Goal: Task Accomplishment & Management: Manage account settings

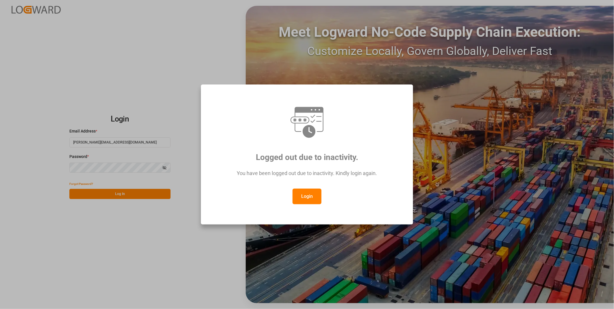
click at [299, 201] on button "Login" at bounding box center [307, 197] width 29 height 16
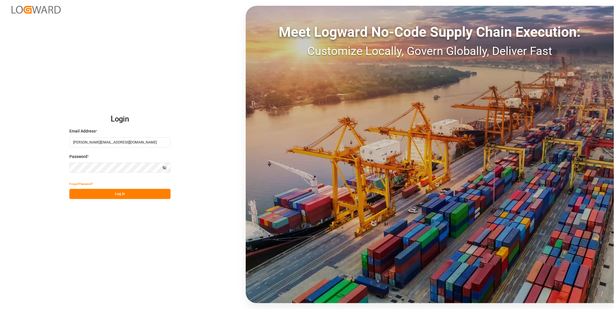
click at [111, 198] on button "Log In" at bounding box center [119, 194] width 101 height 10
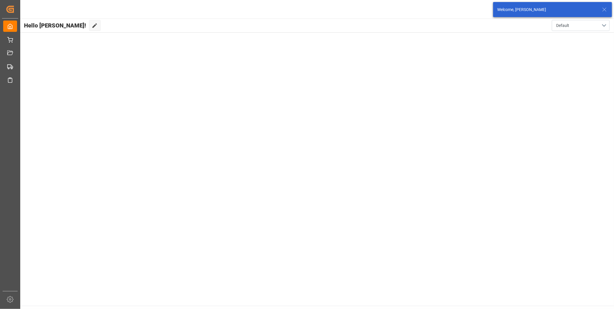
click at [603, 8] on icon at bounding box center [604, 9] width 7 height 7
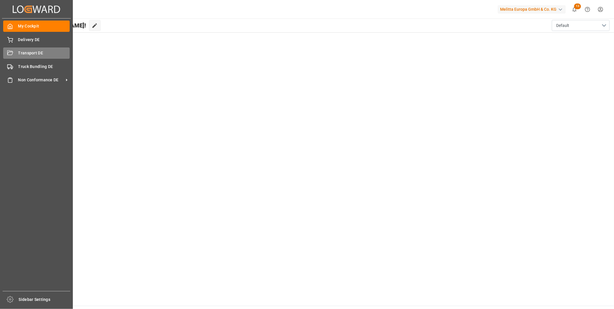
click at [17, 55] on div "Transport DE Transport DE" at bounding box center [36, 52] width 67 height 11
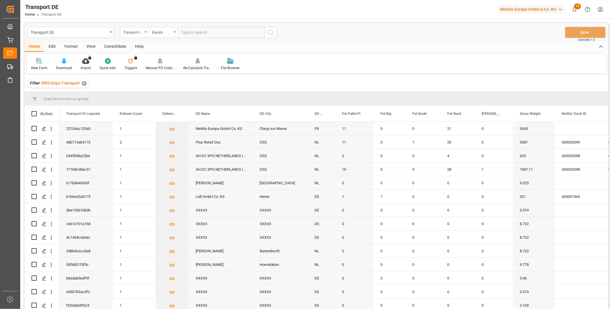
click at [113, 46] on div "Consolidate" at bounding box center [115, 47] width 31 height 10
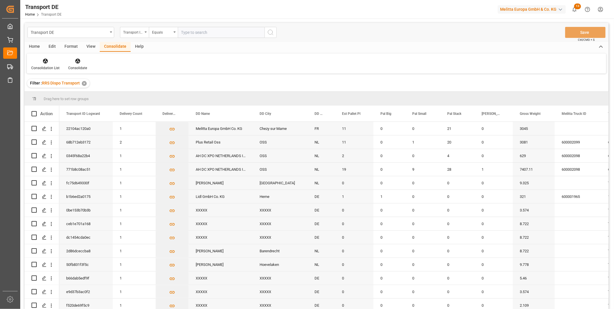
click at [39, 56] on div "Consolidation List Consolidate" at bounding box center [316, 63] width 579 height 20
click at [40, 62] on div at bounding box center [45, 61] width 28 height 6
click at [60, 101] on div "Truck Bundling RRS Dispo Export" at bounding box center [77, 105] width 88 height 12
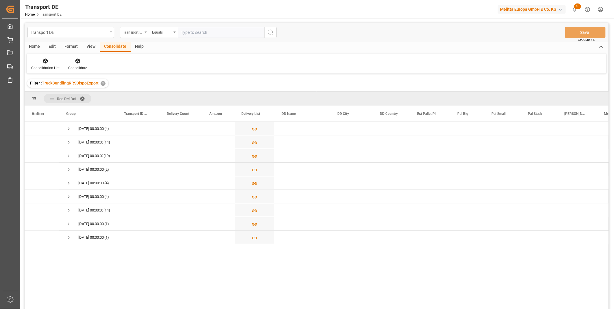
click at [130, 28] on div "Transport ID Logward" at bounding box center [133, 31] width 20 height 7
type input "Rout"
click at [143, 57] on div "Route" at bounding box center [163, 59] width 86 height 12
click at [160, 35] on div "Equals" at bounding box center [162, 31] width 20 height 7
click at [173, 93] on div "Starts with" at bounding box center [192, 95] width 86 height 12
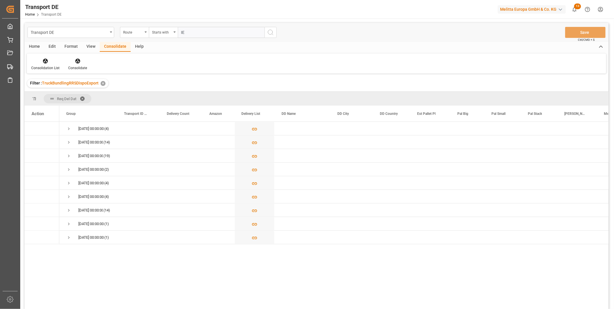
type input "IE"
click at [270, 34] on circle "search button" at bounding box center [270, 32] width 5 height 5
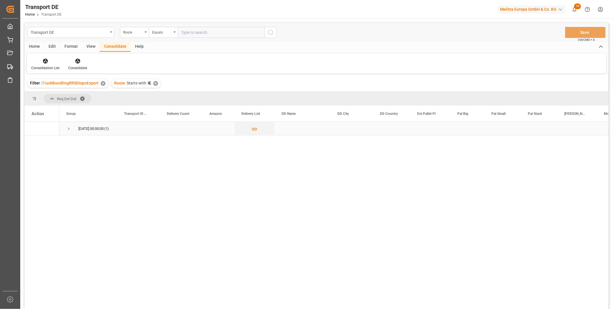
click at [71, 130] on span "[DATE] 00:00:00 (1)" at bounding box center [88, 128] width 44 height 13
click at [68, 129] on span "Press SPACE to select this row." at bounding box center [68, 128] width 5 height 5
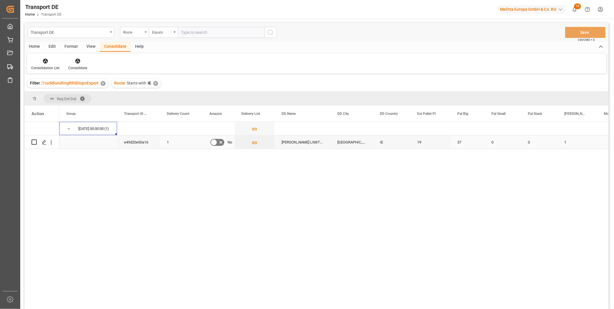
click at [34, 143] on input "Press Space to toggle row selection (unchecked)" at bounding box center [34, 141] width 5 height 5
checkbox input "true"
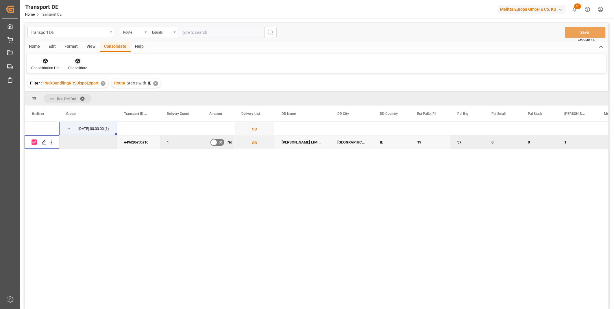
click at [82, 60] on div at bounding box center [77, 61] width 19 height 6
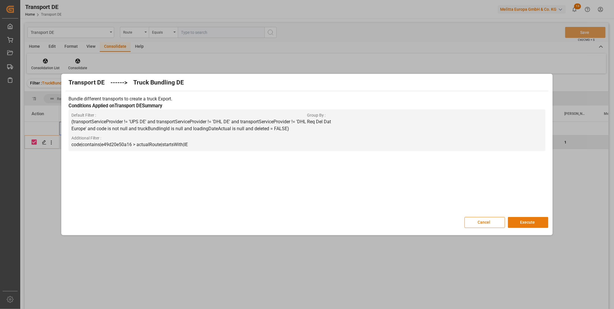
click at [523, 219] on button "Execute" at bounding box center [528, 222] width 40 height 11
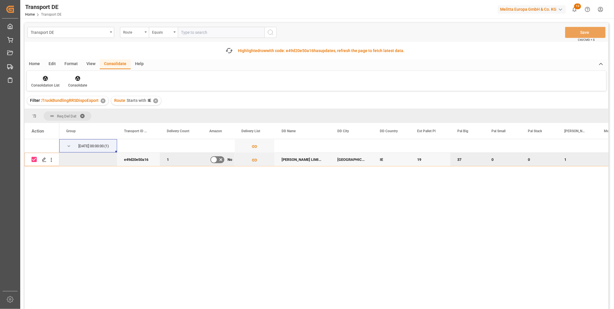
click at [46, 86] on div "Consolidation List" at bounding box center [45, 85] width 28 height 5
click at [105, 121] on div "Transport DE Route Equals Save Ctrl/CMD + S Fetch latest updates Highlighted ro…" at bounding box center [317, 182] width 584 height 319
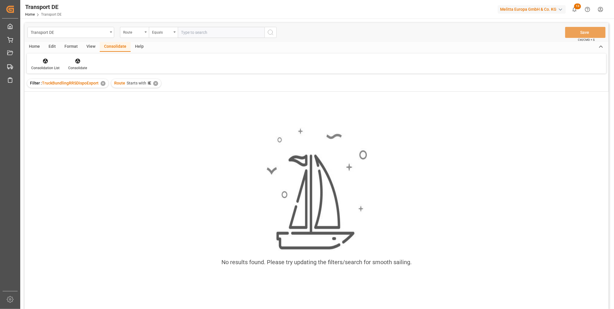
click at [154, 85] on div "✕" at bounding box center [155, 83] width 5 height 5
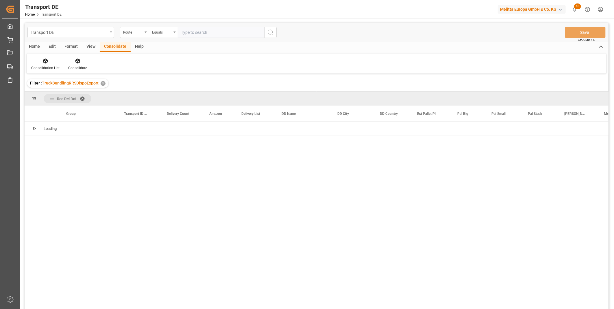
click at [157, 31] on div "Equals" at bounding box center [162, 31] width 20 height 7
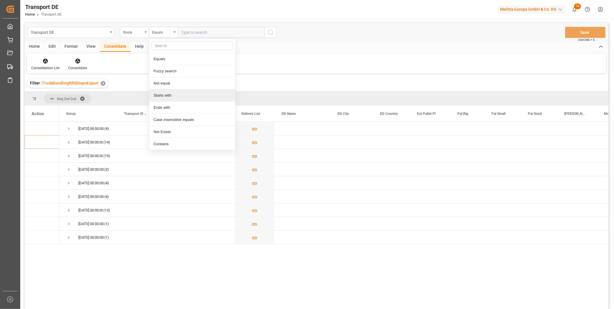
click at [170, 94] on div "Starts with" at bounding box center [192, 95] width 86 height 12
type input "FR"
click at [275, 35] on button "search button" at bounding box center [271, 32] width 12 height 11
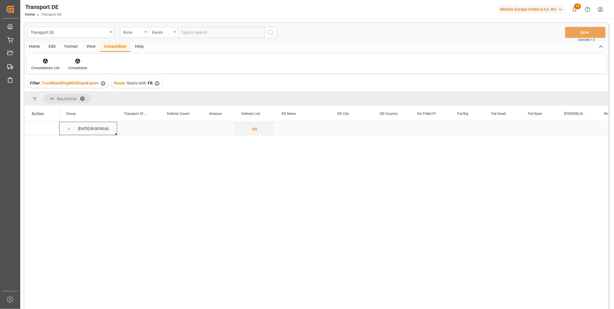
click at [65, 128] on div "[DATE] 00:00:00 (6)" at bounding box center [88, 128] width 58 height 13
click at [67, 128] on span "Press SPACE to select this row." at bounding box center [68, 128] width 5 height 5
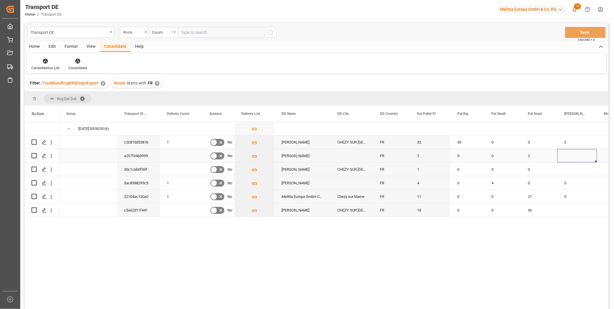
click at [568, 158] on div "Press SPACE to select this row." at bounding box center [577, 155] width 40 height 13
click at [571, 167] on div "Press SPACE to select this row." at bounding box center [577, 168] width 40 height 13
click at [566, 209] on div "Press SPACE to select this row." at bounding box center [577, 209] width 40 height 13
click at [525, 214] on div "36" at bounding box center [539, 209] width 36 height 13
click at [33, 210] on input "Press Space to toggle row selection (unchecked)" at bounding box center [34, 209] width 5 height 5
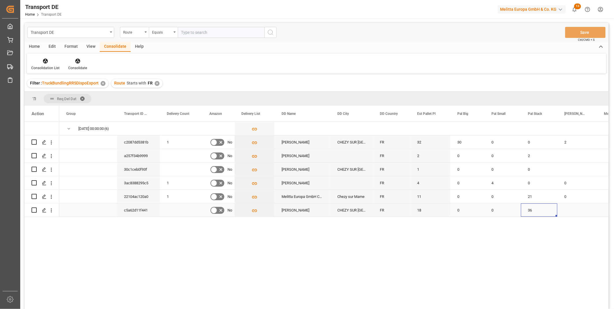
checkbox input "true"
click at [33, 195] on input "Press Space to toggle row selection (unchecked)" at bounding box center [34, 196] width 5 height 5
checkbox input "true"
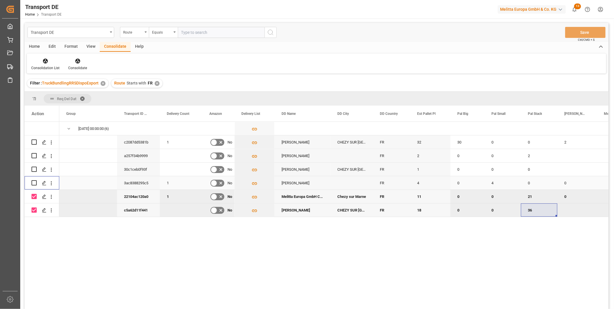
click at [33, 183] on input "Press Space to toggle row selection (unchecked)" at bounding box center [34, 182] width 5 height 5
checkbox input "true"
click at [79, 62] on icon at bounding box center [78, 61] width 6 height 6
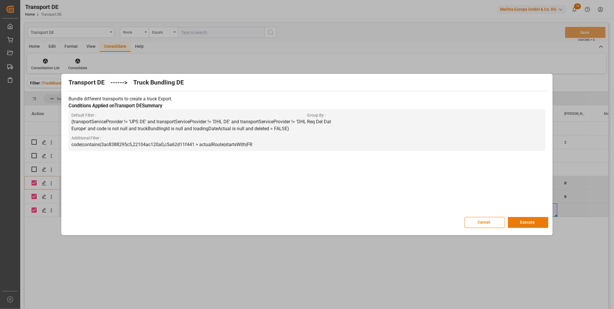
click at [530, 223] on button "Execute" at bounding box center [528, 222] width 40 height 11
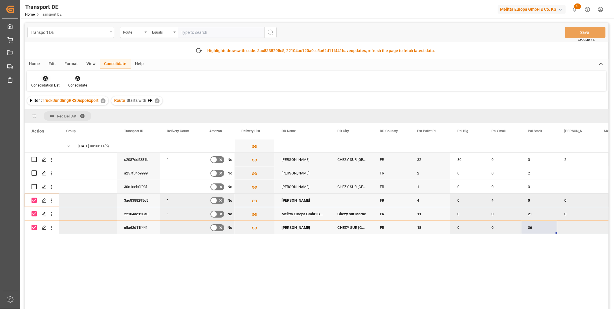
click at [49, 79] on div at bounding box center [45, 78] width 28 height 6
click at [92, 124] on div "Transport DE Route Equals Save Ctrl/CMD + S Fetch latest updates Highlighted ro…" at bounding box center [317, 182] width 584 height 319
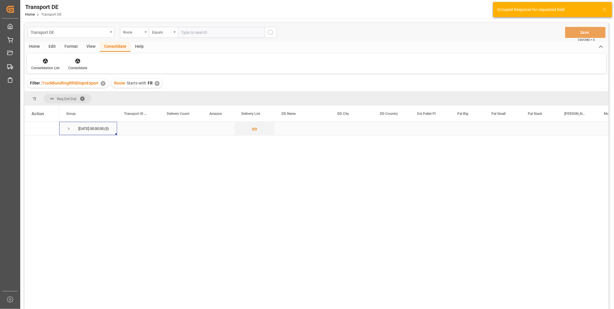
click at [70, 128] on span "Press SPACE to select this row." at bounding box center [68, 128] width 5 height 5
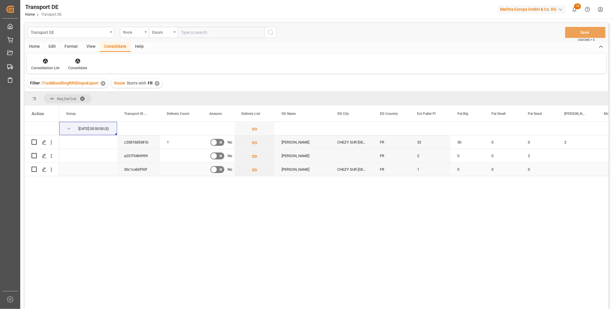
click at [34, 169] on input "Press Space to toggle row selection (unchecked)" at bounding box center [34, 169] width 5 height 5
checkbox input "true"
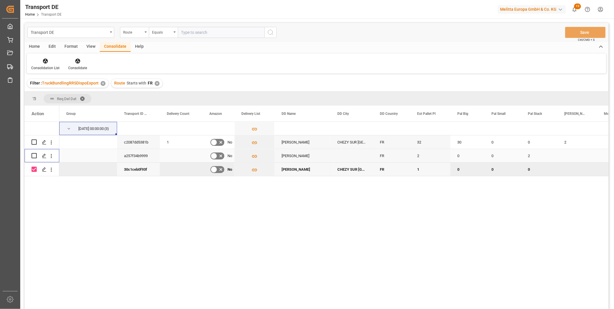
click at [34, 154] on input "Press Space to toggle row selection (unchecked)" at bounding box center [34, 155] width 5 height 5
checkbox input "true"
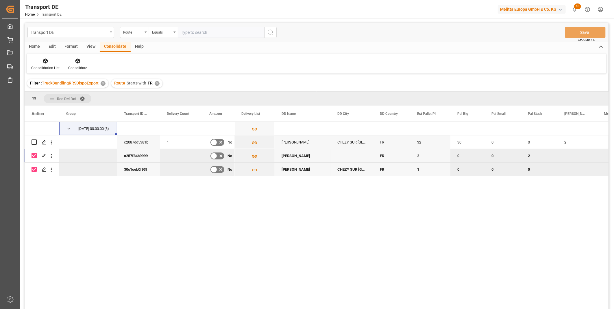
click at [35, 158] on div "Press SPACE to deselect this row." at bounding box center [34, 155] width 5 height 13
click at [33, 168] on input "Press Space to toggle row selection (checked)" at bounding box center [34, 169] width 5 height 5
checkbox input "false"
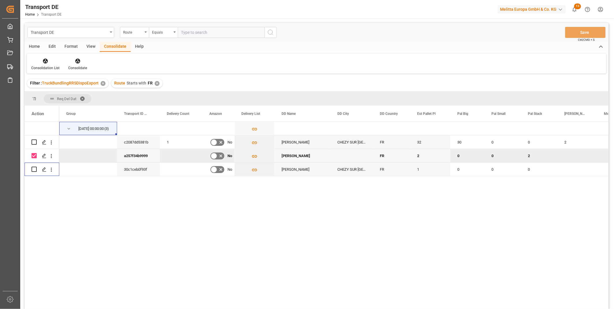
click at [35, 155] on input "Press Space to toggle row selection (checked)" at bounding box center [34, 155] width 5 height 5
checkbox input "false"
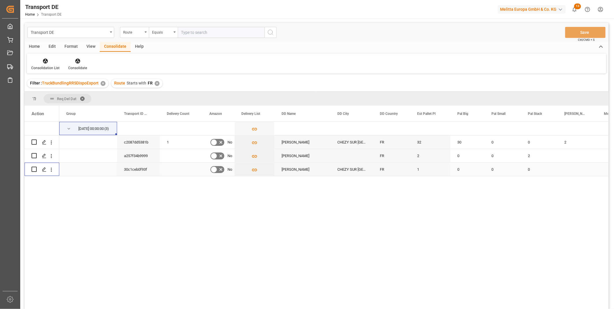
click at [36, 167] on input "Press Space to toggle row selection (unchecked)" at bounding box center [34, 169] width 5 height 5
checkbox input "true"
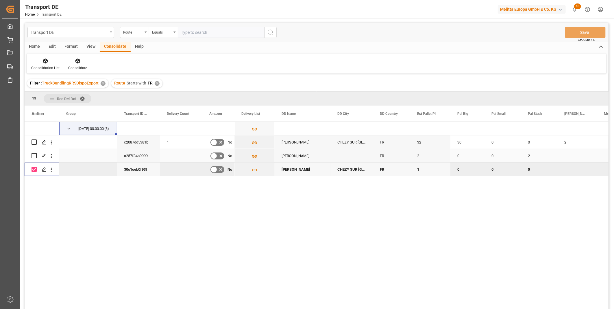
click at [36, 157] on input "Press Space to toggle row selection (unchecked)" at bounding box center [34, 155] width 5 height 5
checkbox input "true"
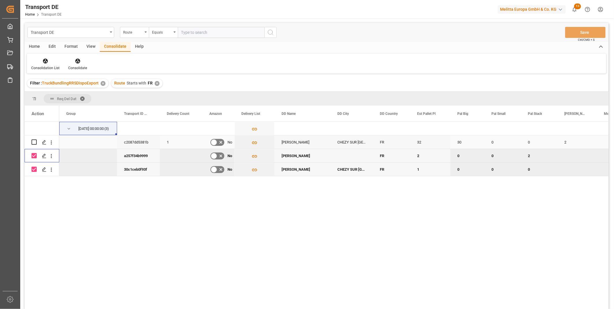
click at [36, 140] on input "Press Space to toggle row selection (unchecked)" at bounding box center [34, 141] width 5 height 5
checkbox input "true"
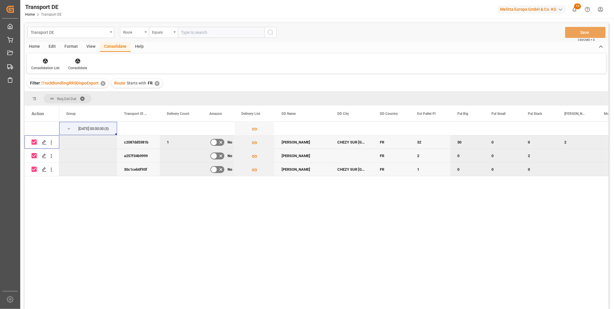
click at [77, 58] on div at bounding box center [77, 61] width 19 height 6
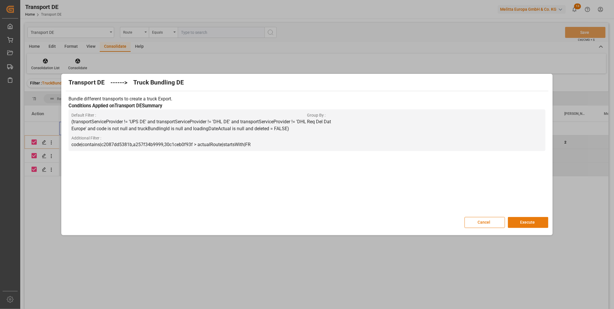
click at [533, 221] on button "Execute" at bounding box center [528, 222] width 40 height 11
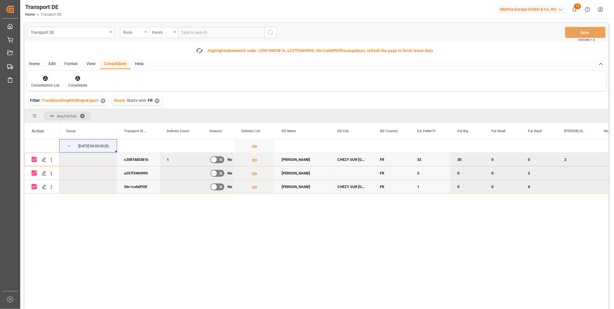
click at [49, 85] on div "Consolidation List" at bounding box center [45, 85] width 28 height 5
click at [78, 126] on div "Transport DE Route Equals Save Ctrl/CMD + S Fetch latest updates Highlighted ro…" at bounding box center [317, 182] width 584 height 319
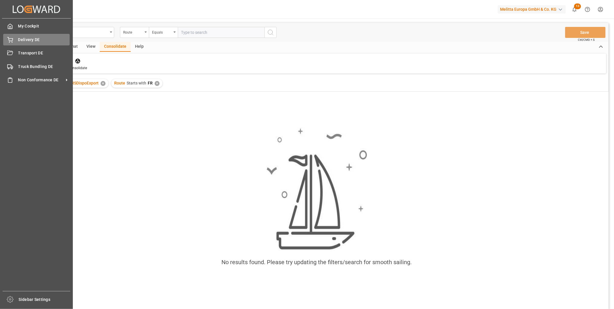
click at [10, 38] on icon at bounding box center [10, 40] width 6 height 6
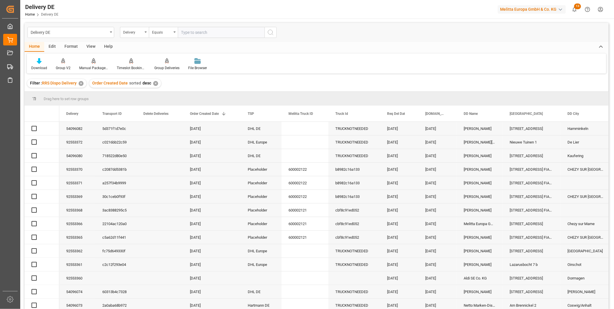
click at [210, 33] on input "text" at bounding box center [221, 32] width 87 height 11
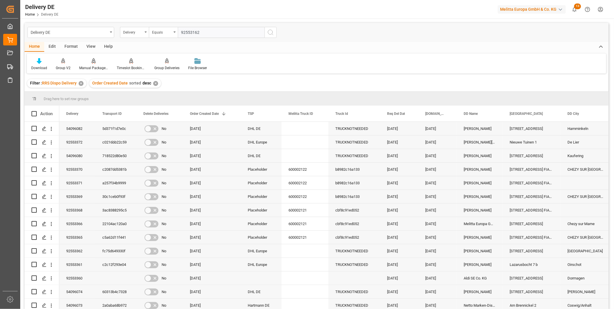
type input "92553162"
click at [273, 33] on icon "search button" at bounding box center [270, 32] width 7 height 7
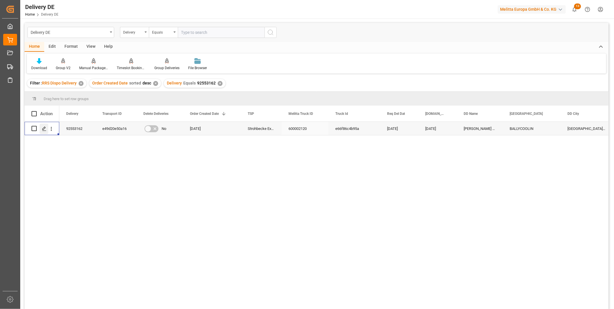
click at [46, 130] on icon "Press SPACE to select this row." at bounding box center [44, 128] width 5 height 5
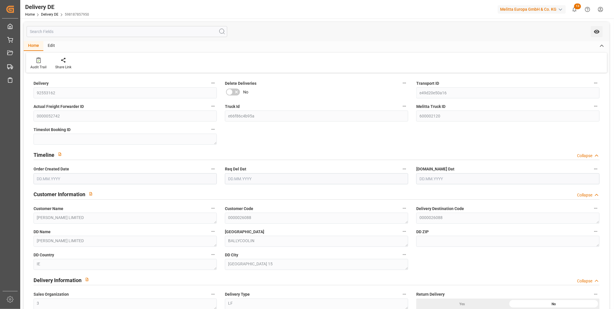
type input "19"
type input "5925.72"
type input "8554"
type input "41324.72"
type input "[DATE]"
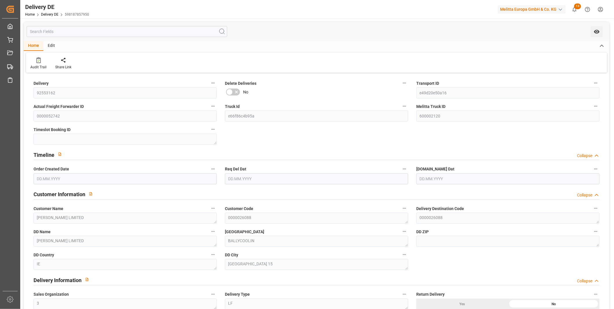
type input "[DATE]"
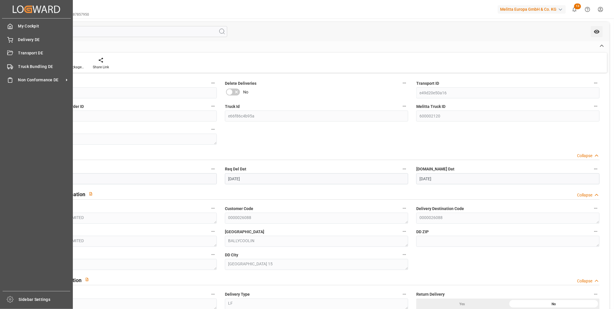
click at [36, 309] on html "Created by potrace 1.15, written by [PERSON_NAME] [DATE]-[DATE] Created by potr…" at bounding box center [307, 154] width 614 height 309
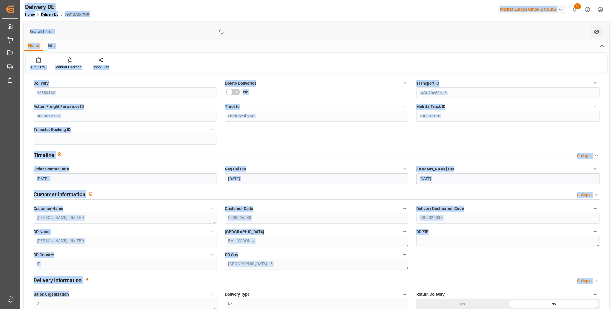
click at [367, 160] on div "Timeline Collapse" at bounding box center [316, 155] width 574 height 16
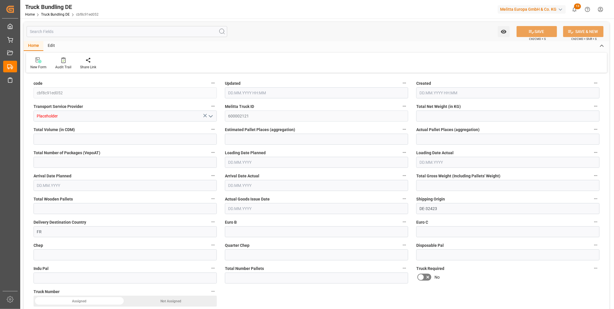
type input "5493.912"
type input "51359.376"
type input "33"
type input "0"
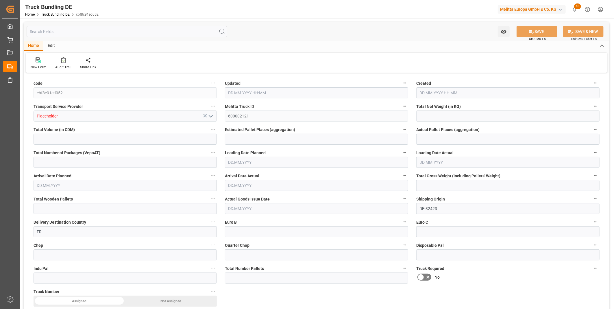
type input "8769"
type input "61"
type input "0"
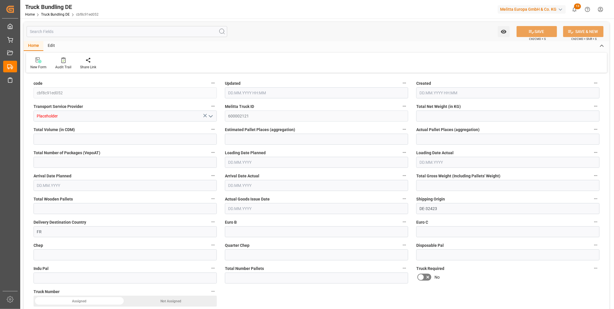
type input "0"
type input "29.08.2025 10:27"
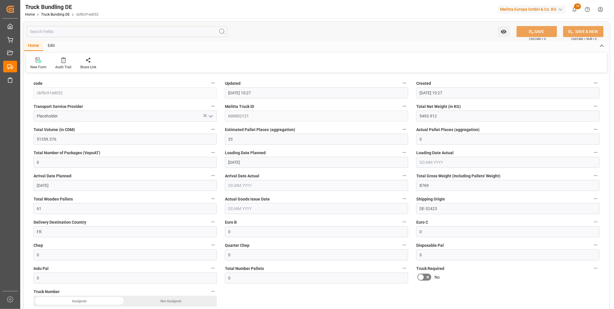
type input "29.08.2025 10:27"
type input "[DATE]"
